Goal: Task Accomplishment & Management: Manage account settings

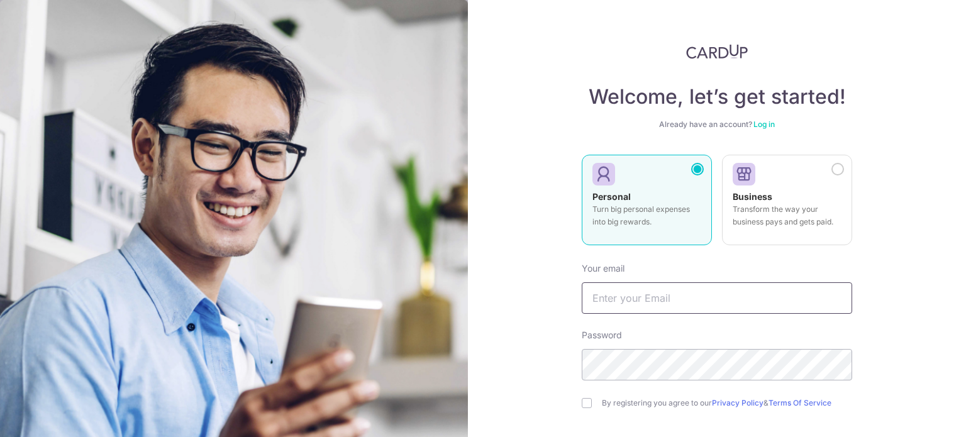
click at [757, 290] on input "text" at bounding box center [717, 297] width 270 height 31
type input "[EMAIL_ADDRESS][DOMAIN_NAME]"
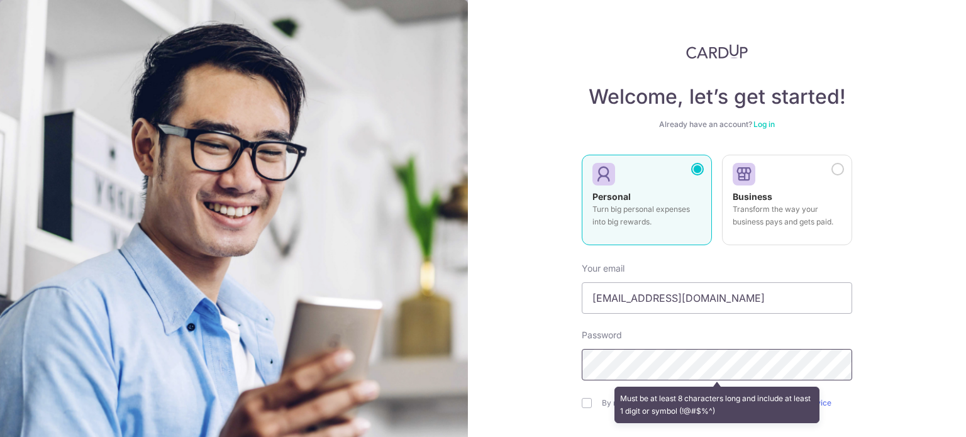
scroll to position [111, 0]
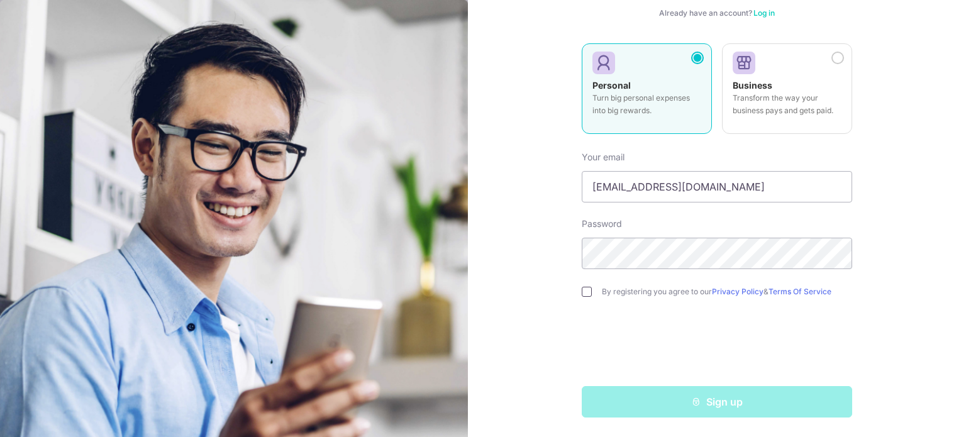
click at [587, 293] on input "checkbox" at bounding box center [587, 292] width 10 height 10
checkbox input "true"
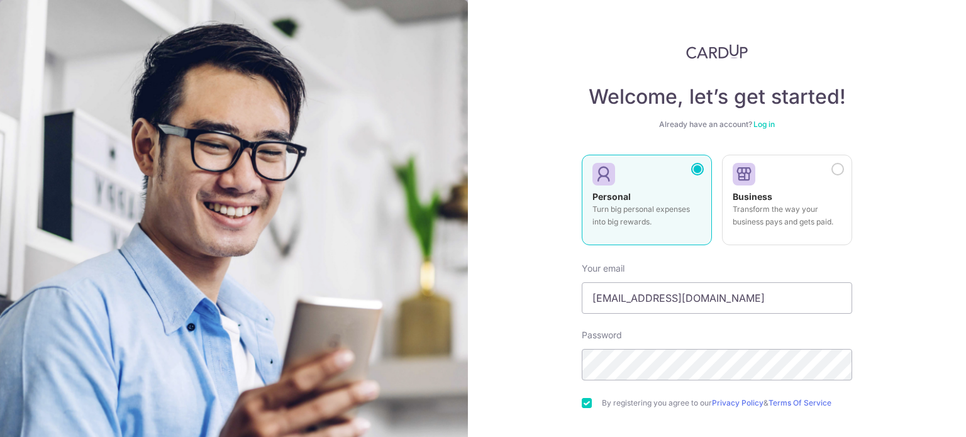
scroll to position [2, 0]
click at [762, 124] on link "Log in" at bounding box center [764, 122] width 21 height 9
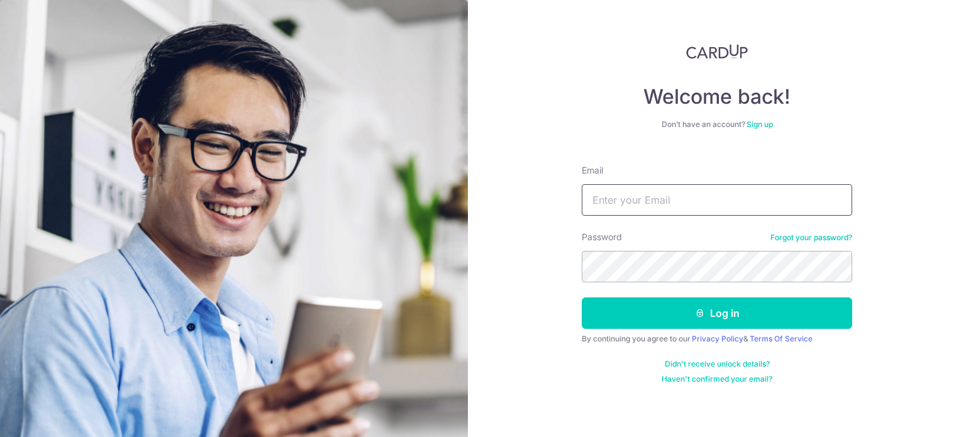
click at [638, 209] on input "Email" at bounding box center [717, 199] width 270 height 31
type input "kahmun.chai@gmail.com"
click at [582, 298] on button "Log in" at bounding box center [717, 313] width 270 height 31
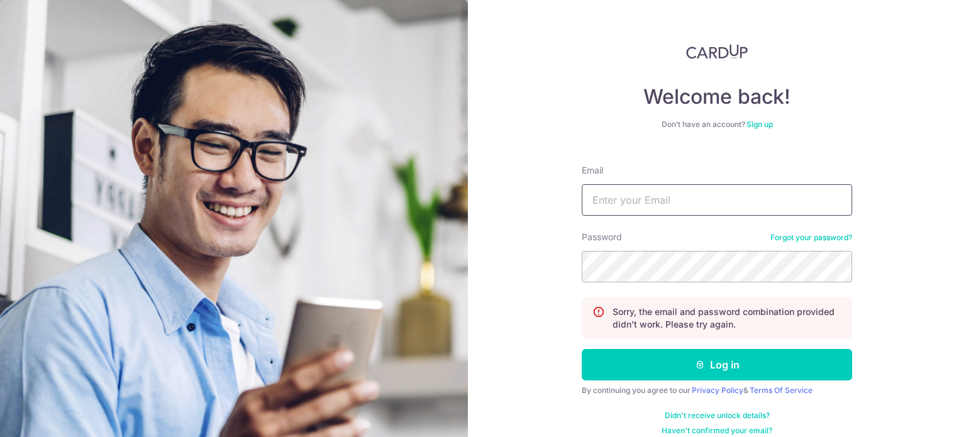
click at [654, 206] on input "Email" at bounding box center [717, 199] width 270 height 31
type input "kahmun.chai@gmail.com"
click at [582, 349] on button "Log in" at bounding box center [717, 364] width 270 height 31
click at [650, 202] on input "Email" at bounding box center [717, 199] width 270 height 31
type input "[EMAIL_ADDRESS][DOMAIN_NAME]"
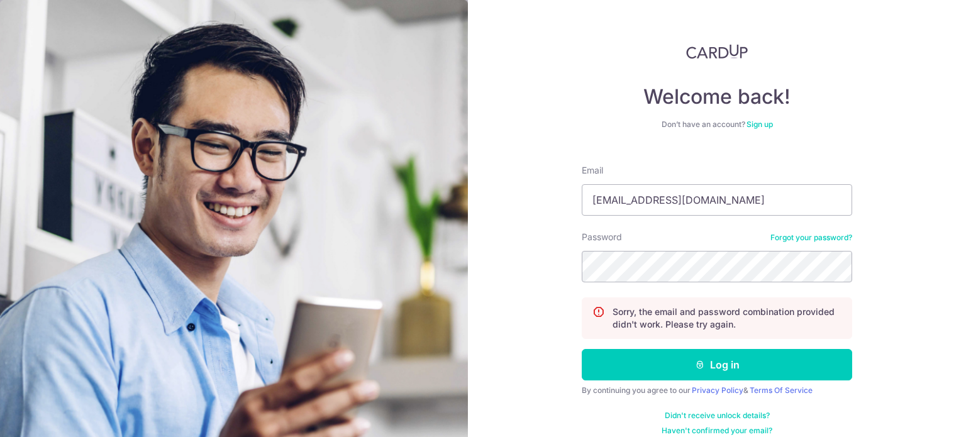
click at [803, 241] on link "Forgot your password?" at bounding box center [812, 238] width 82 height 10
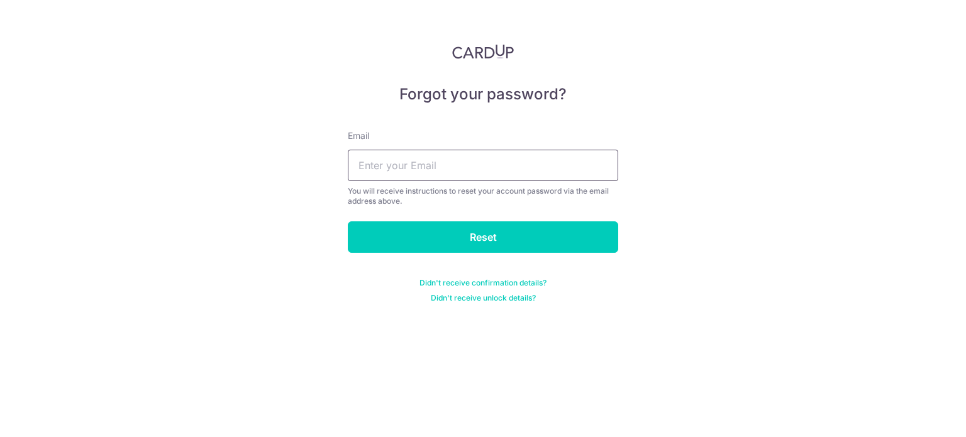
click at [489, 170] on input "text" at bounding box center [483, 165] width 270 height 31
type input "[EMAIL_ADDRESS][DOMAIN_NAME]"
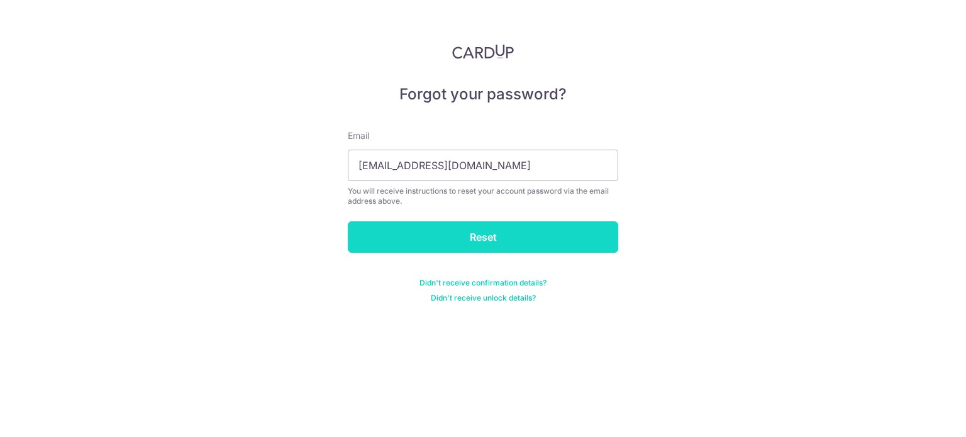
click at [481, 231] on input "Reset" at bounding box center [483, 236] width 270 height 31
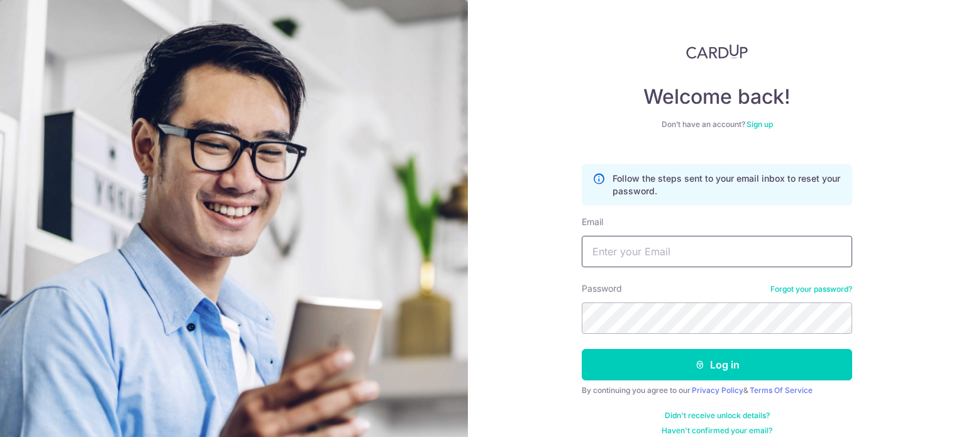
click at [676, 240] on input "Email" at bounding box center [717, 251] width 270 height 31
type input "[EMAIL_ADDRESS][DOMAIN_NAME]"
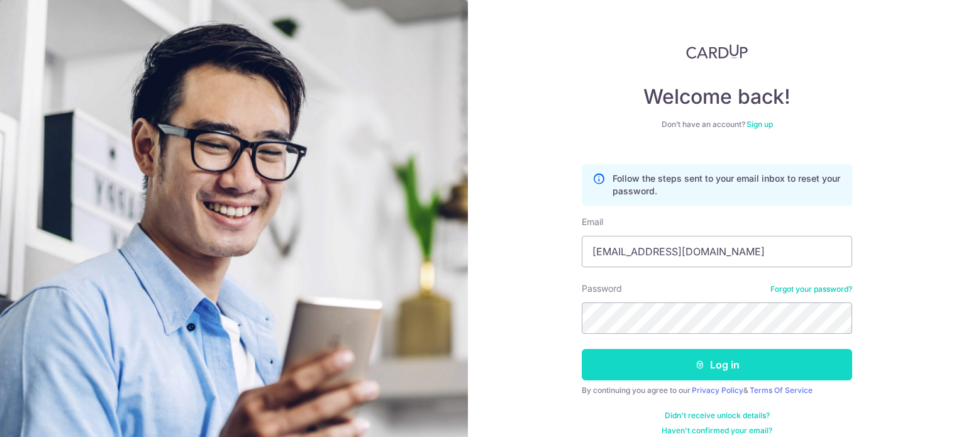
click at [708, 354] on button "Log in" at bounding box center [717, 364] width 270 height 31
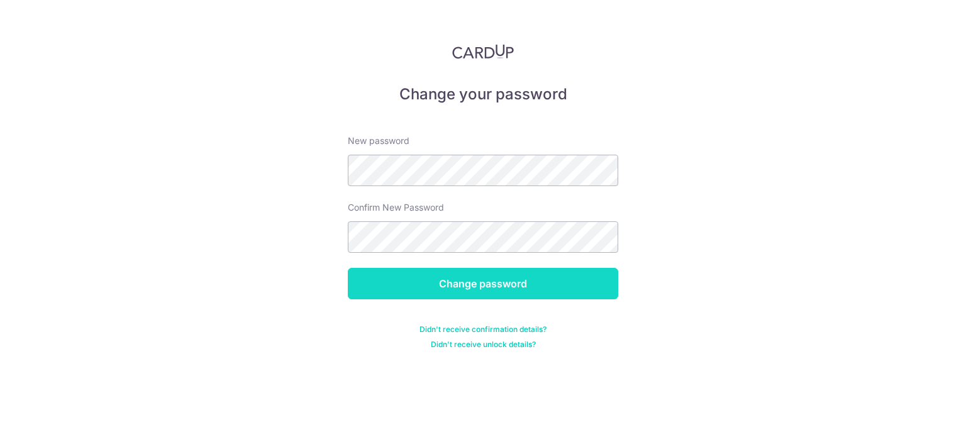
click at [454, 276] on input "Change password" at bounding box center [483, 283] width 270 height 31
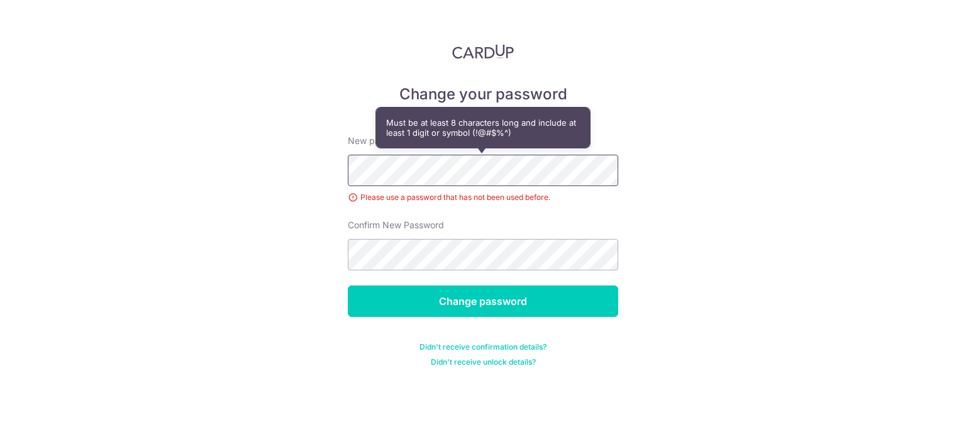
click at [296, 169] on div "Change your password New password Please use a password that has not been used …" at bounding box center [483, 218] width 966 height 437
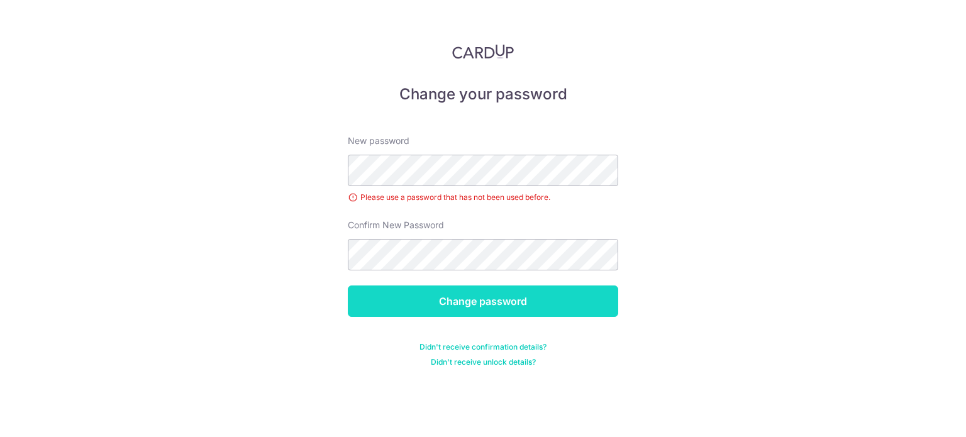
click at [498, 302] on input "Change password" at bounding box center [483, 301] width 270 height 31
